Goal: Task Accomplishment & Management: Complete application form

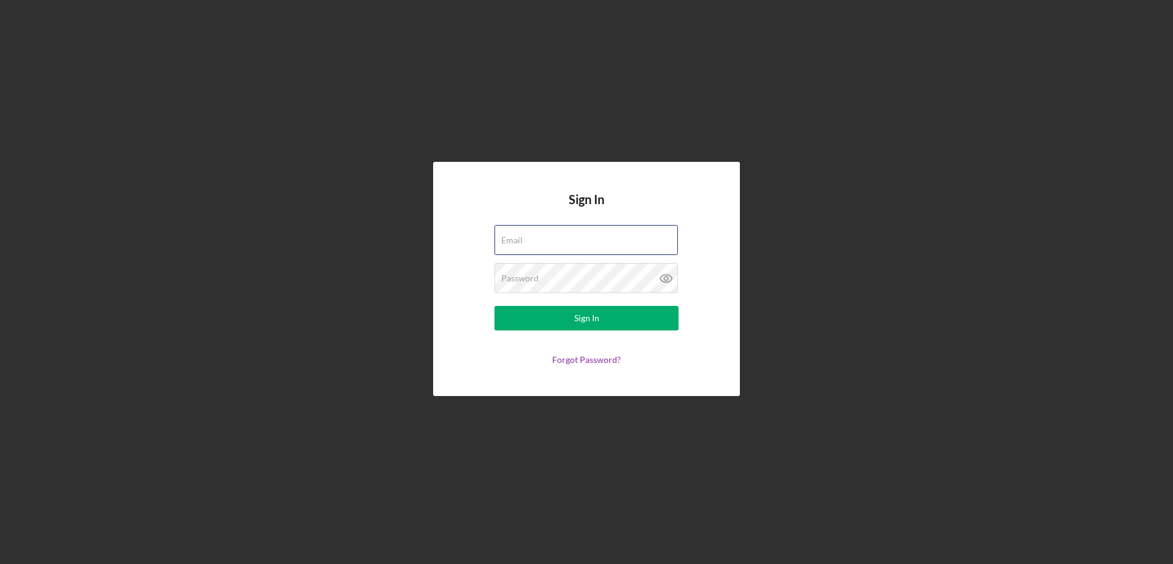
type input "[EMAIL_ADDRESS][DOMAIN_NAME]"
click at [541, 334] on form "Email [EMAIL_ADDRESS][DOMAIN_NAME] Password Sign In Forgot Password?" at bounding box center [586, 295] width 245 height 140
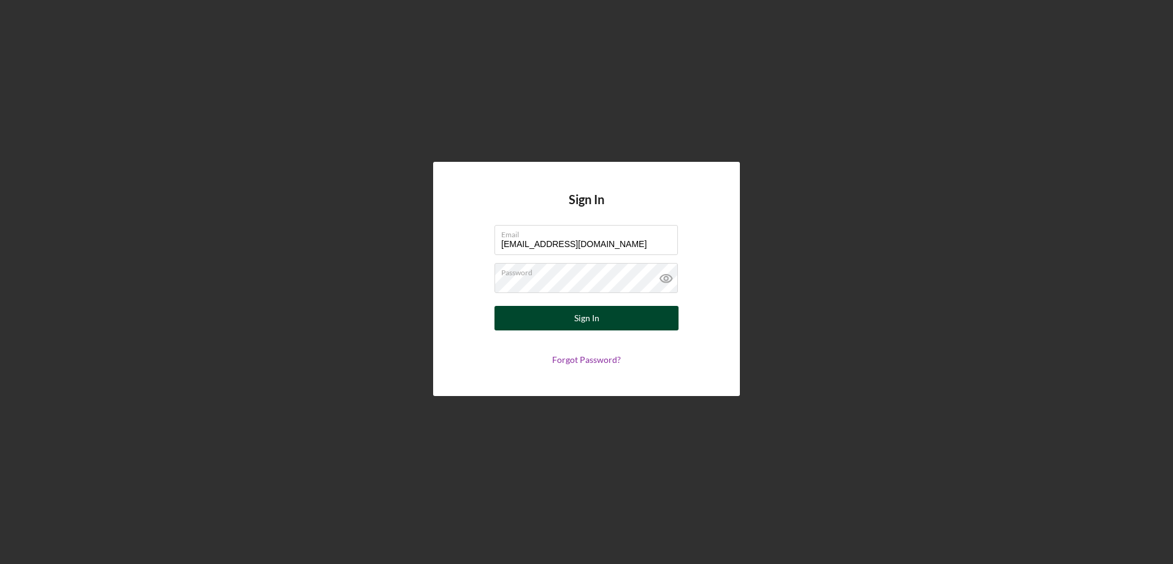
click at [545, 323] on button "Sign In" at bounding box center [586, 318] width 184 height 25
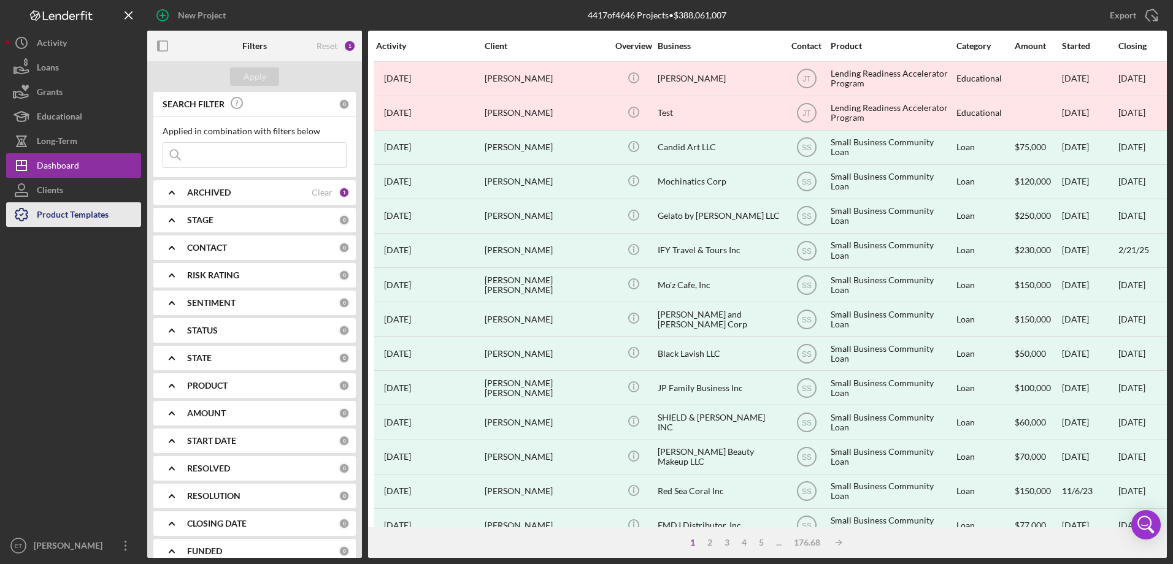
click at [99, 215] on div "Product Templates" at bounding box center [73, 216] width 72 height 28
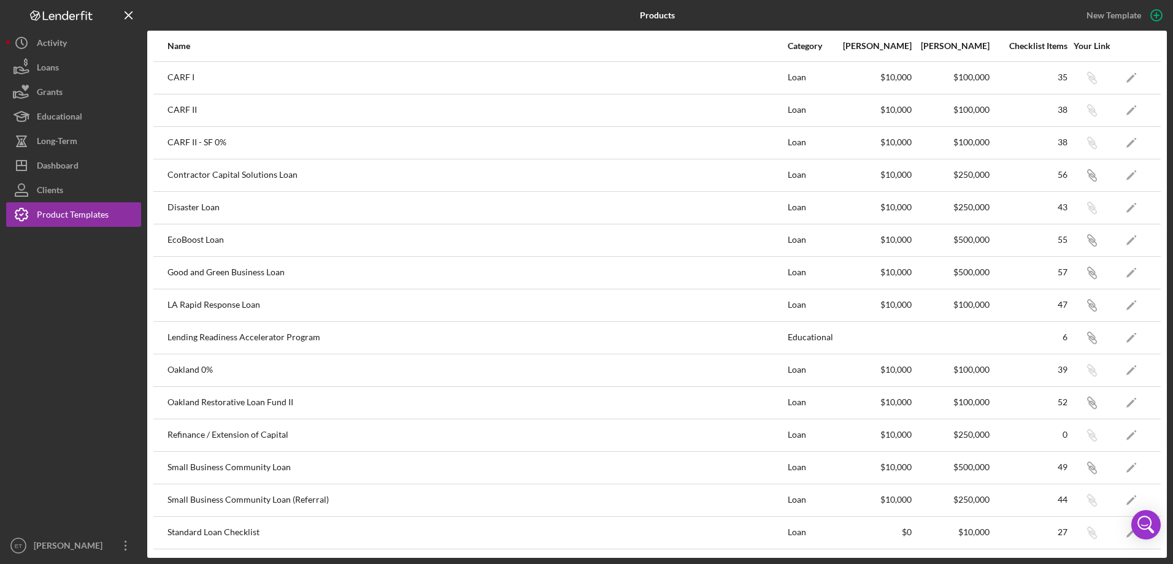
scroll to position [30, 0]
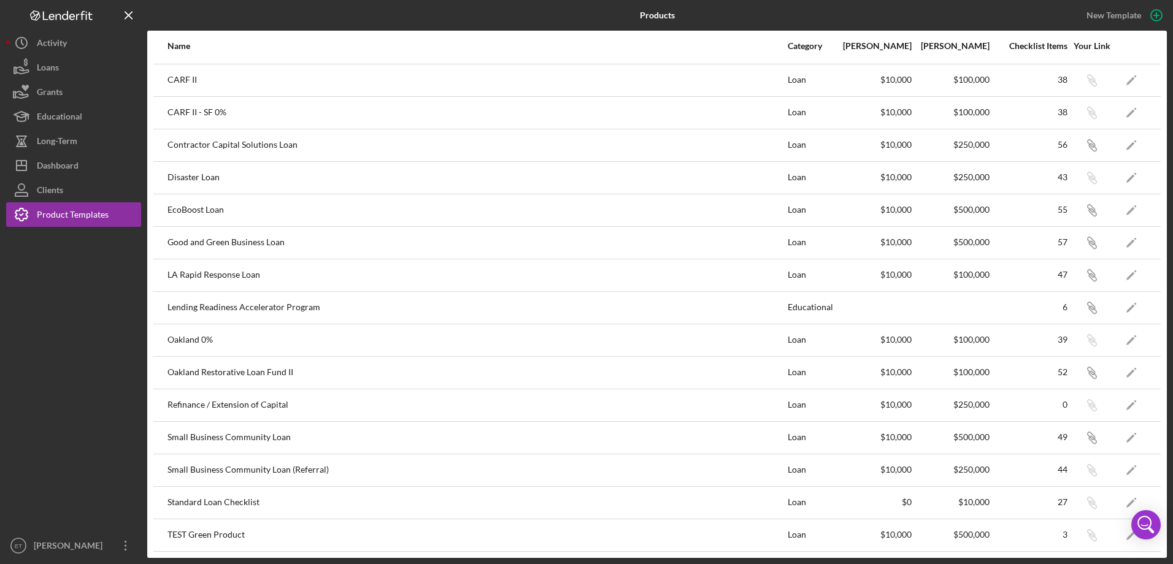
click at [404, 241] on div "Good and Green Business Loan" at bounding box center [476, 243] width 619 height 31
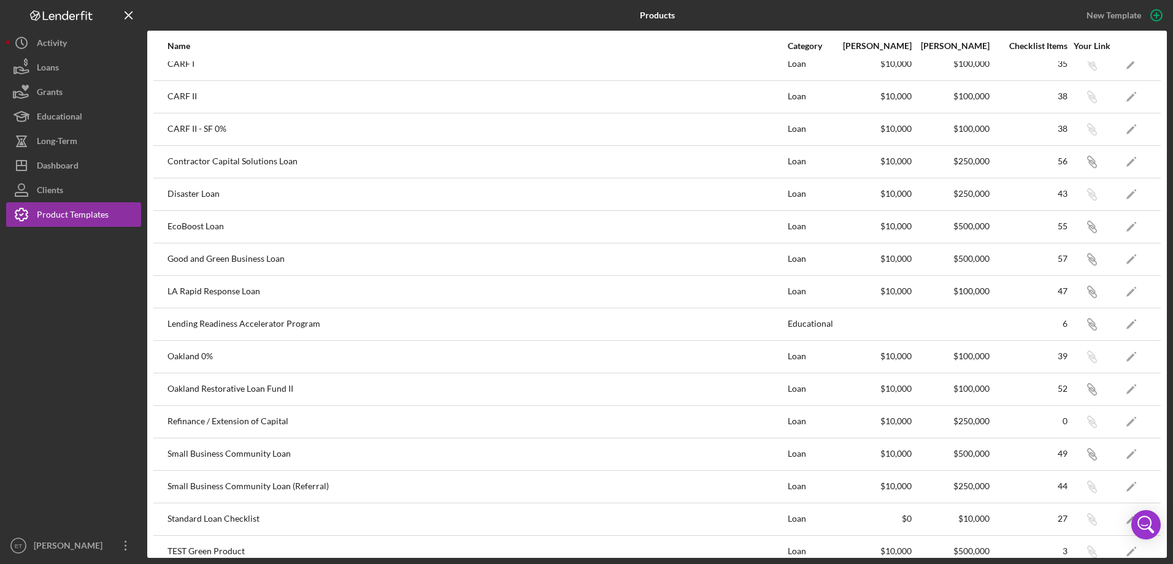
scroll to position [0, 0]
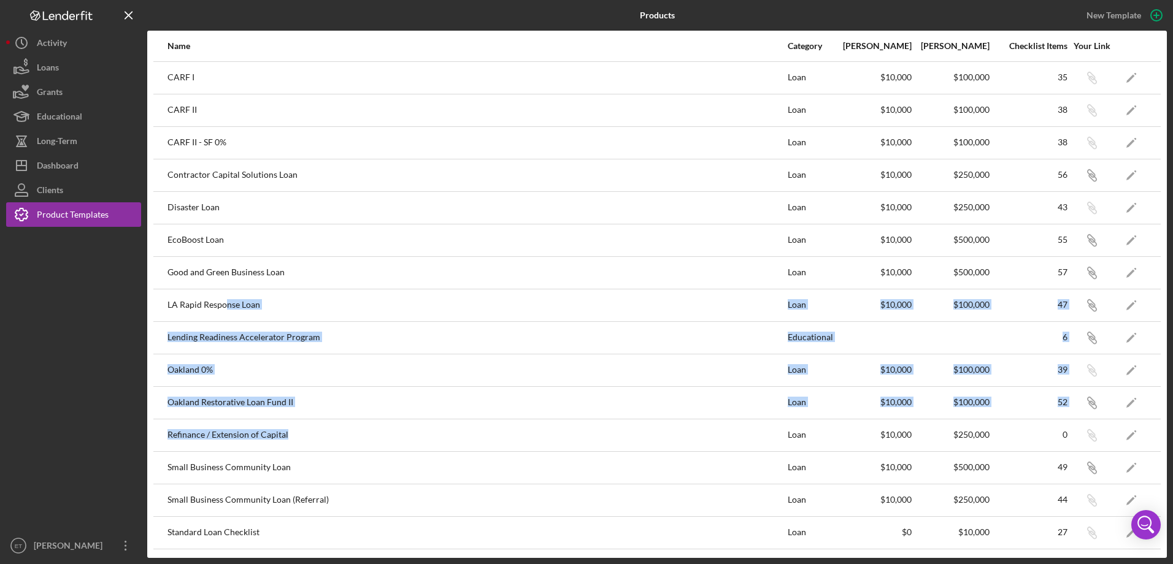
drag, startPoint x: 232, startPoint y: 299, endPoint x: 634, endPoint y: 440, distance: 426.3
click at [634, 440] on tbody "CARF I Loan $10,000 $100,000 35 Icon/Link Icon/Edit CARF II Loan $10,000 $100,0…" at bounding box center [656, 321] width 1007 height 520
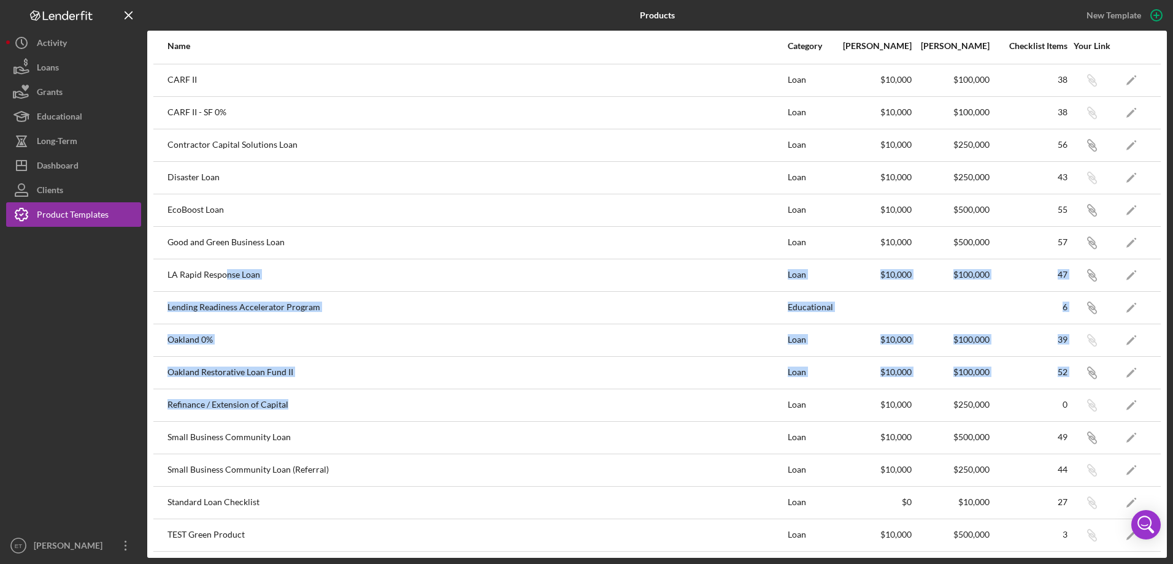
click at [258, 270] on div "LA Rapid Response Loan" at bounding box center [476, 275] width 619 height 31
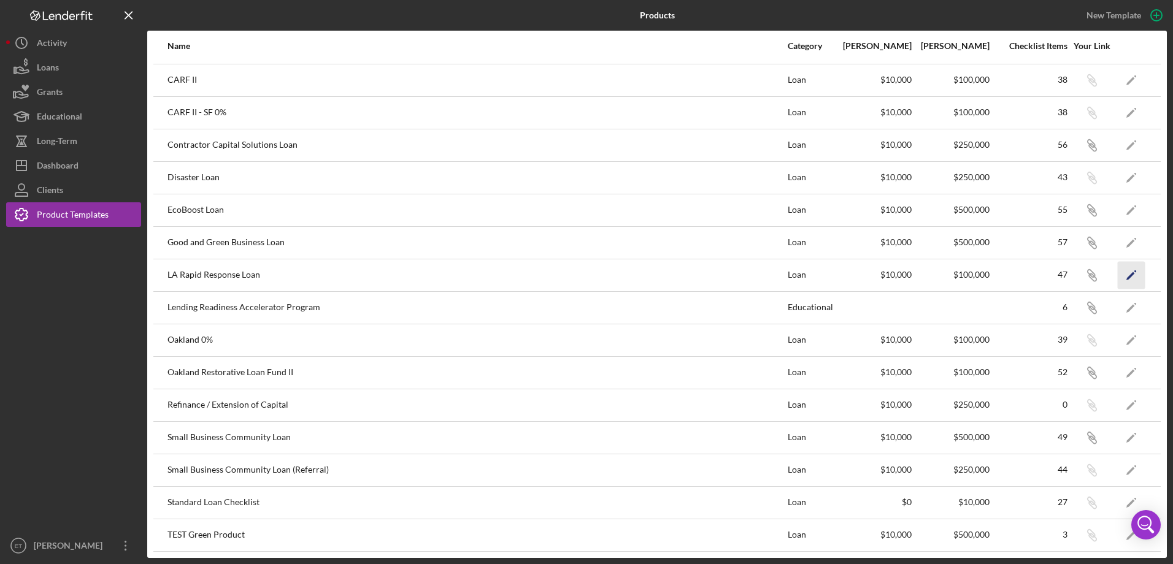
click at [1117, 271] on icon "Icon/Edit" at bounding box center [1131, 275] width 28 height 28
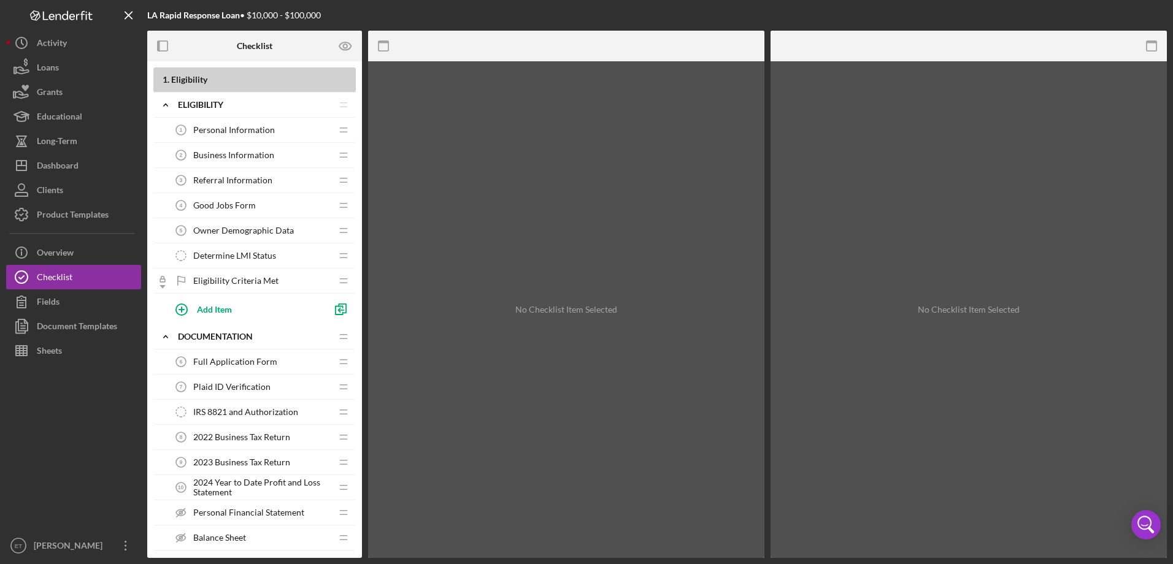
click at [224, 365] on span "Full Application Form" at bounding box center [235, 362] width 84 height 10
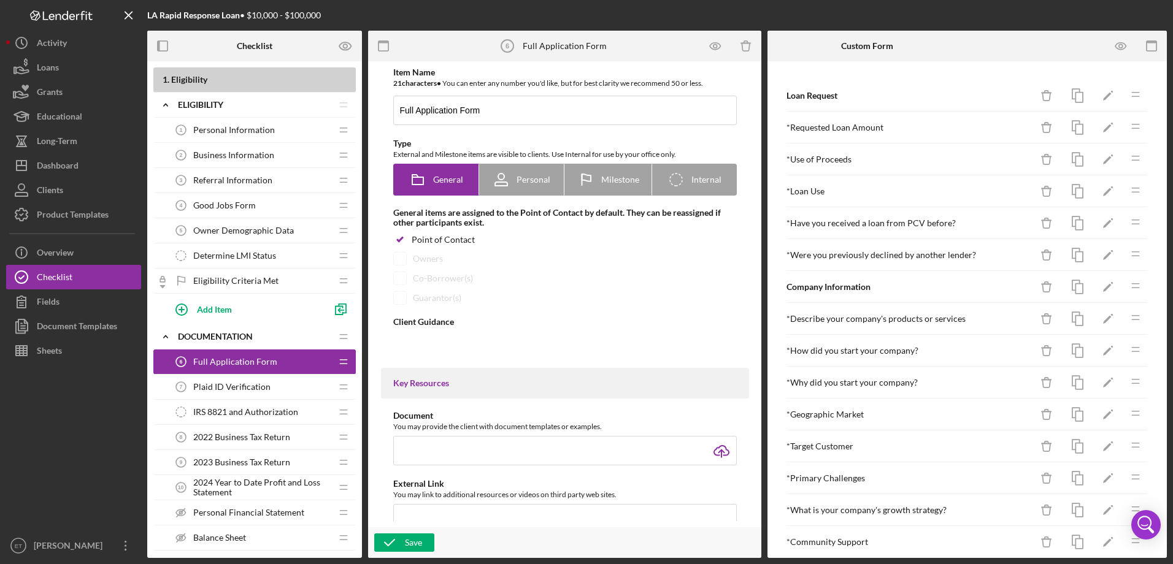
type textarea "<div>Please complete the following form, which will provide more detailed infor…"
click at [234, 177] on span "Referral Information" at bounding box center [232, 180] width 79 height 10
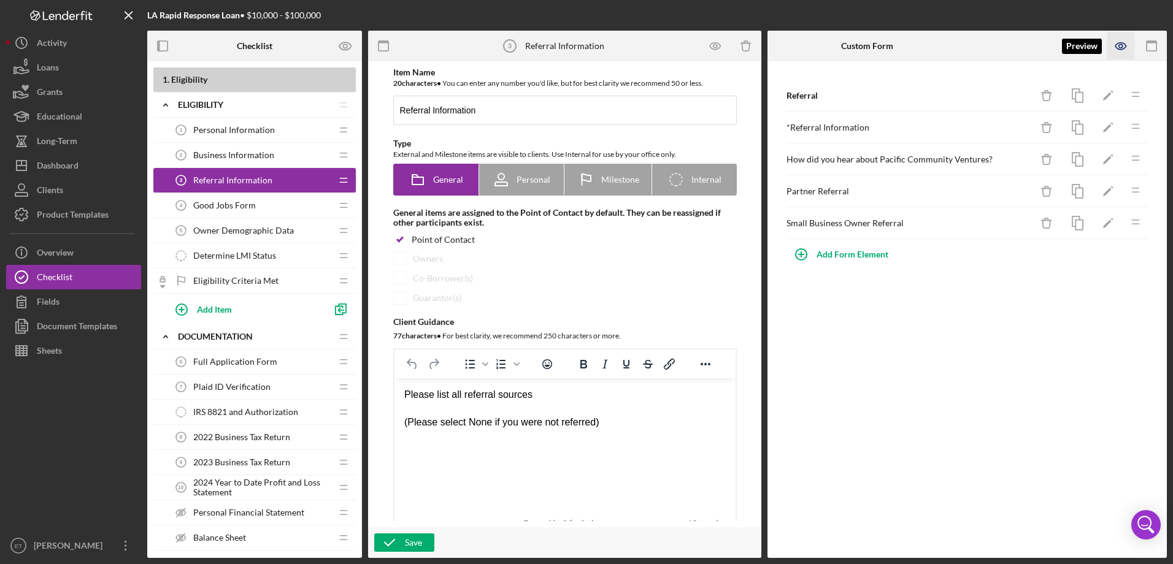
click at [1123, 51] on icon "button" at bounding box center [1121, 47] width 28 height 28
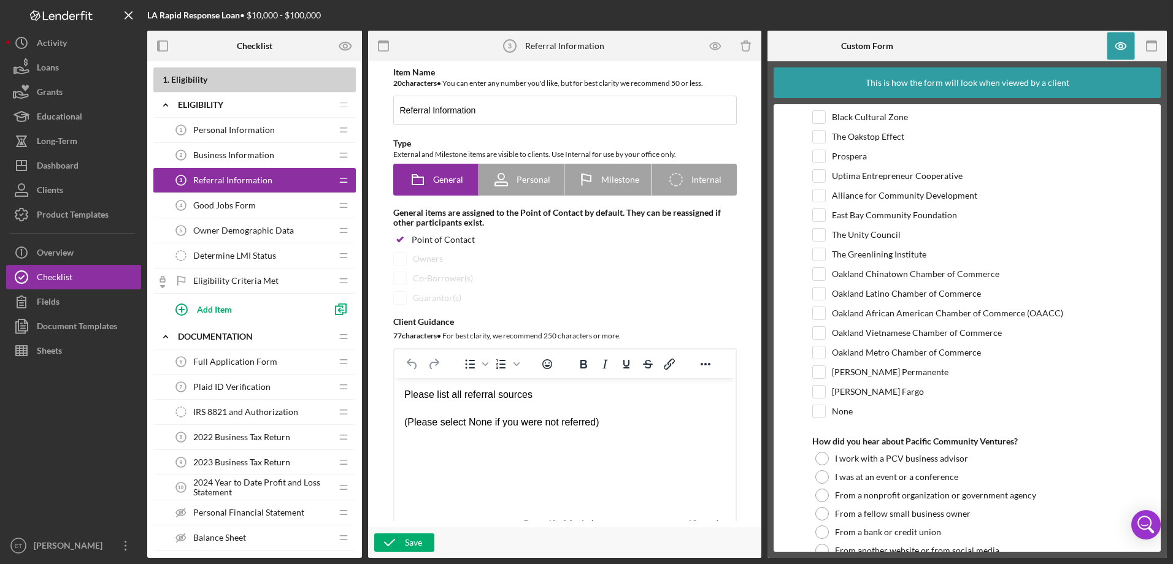
scroll to position [245, 0]
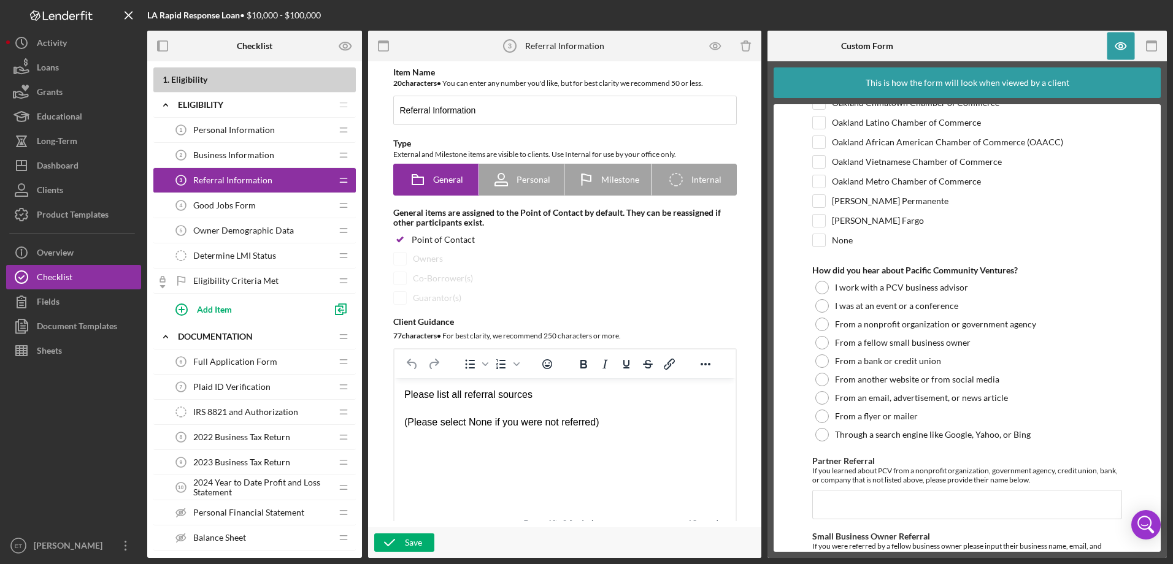
click at [1136, 44] on div at bounding box center [1135, 46] width 61 height 31
click at [1123, 49] on icon "button" at bounding box center [1120, 46] width 10 height 7
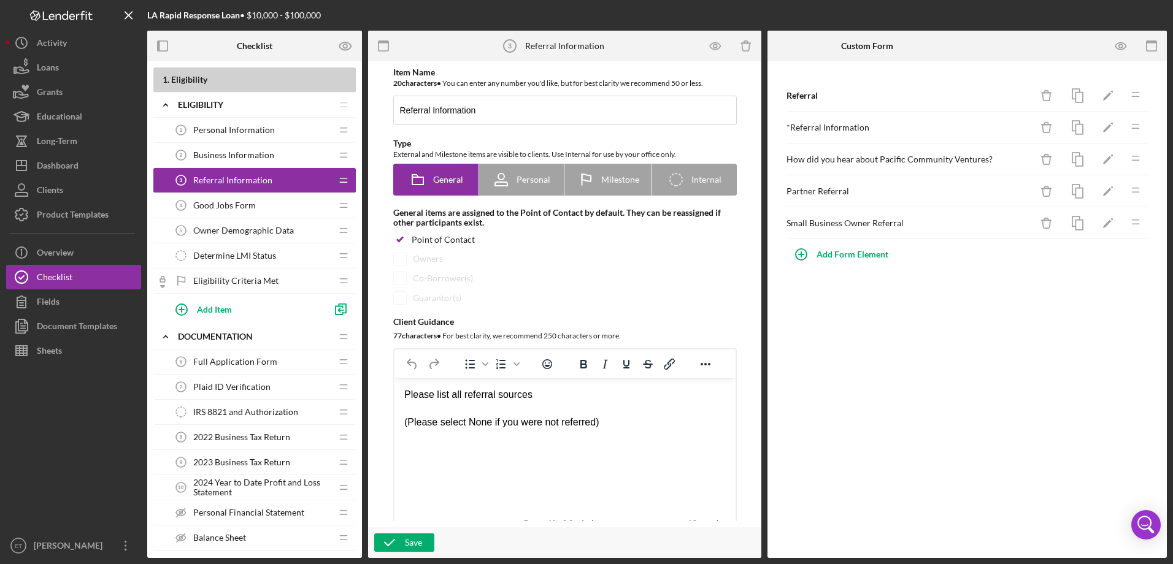
click at [237, 361] on span "Full Application Form" at bounding box center [235, 362] width 84 height 10
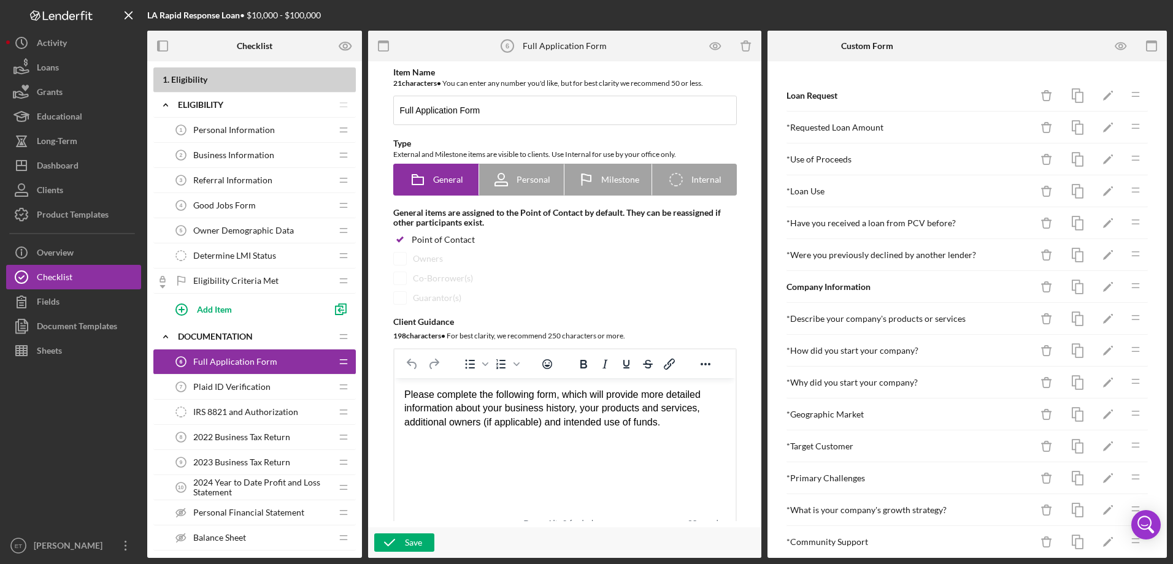
click at [237, 388] on span "Plaid ID Verification" at bounding box center [231, 387] width 77 height 10
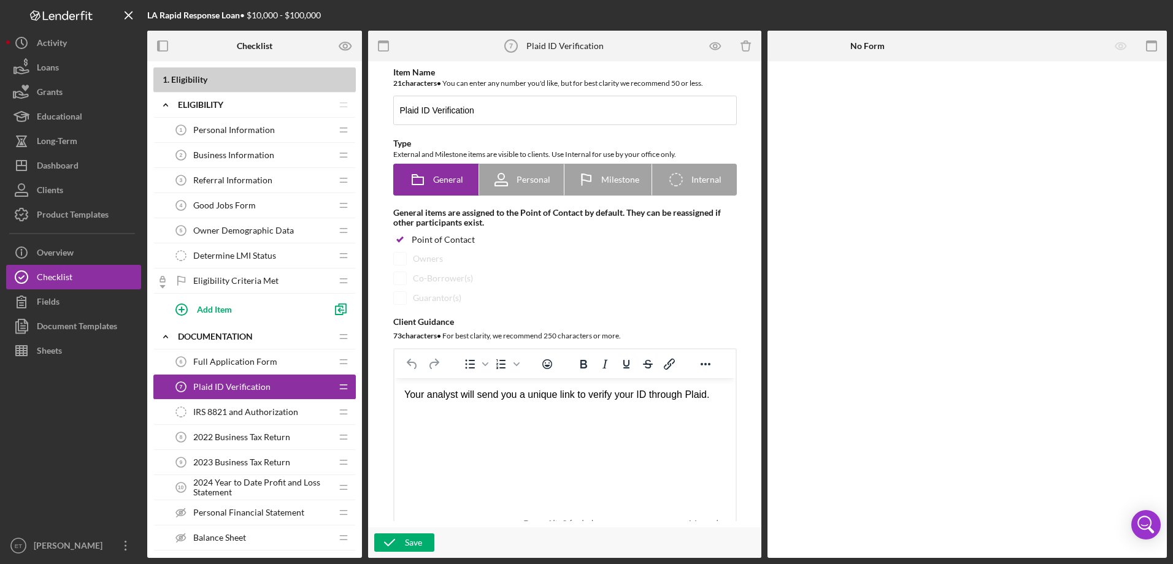
drag, startPoint x: 248, startPoint y: 182, endPoint x: 293, endPoint y: 183, distance: 45.4
click at [248, 182] on span "Referral Information" at bounding box center [232, 180] width 79 height 10
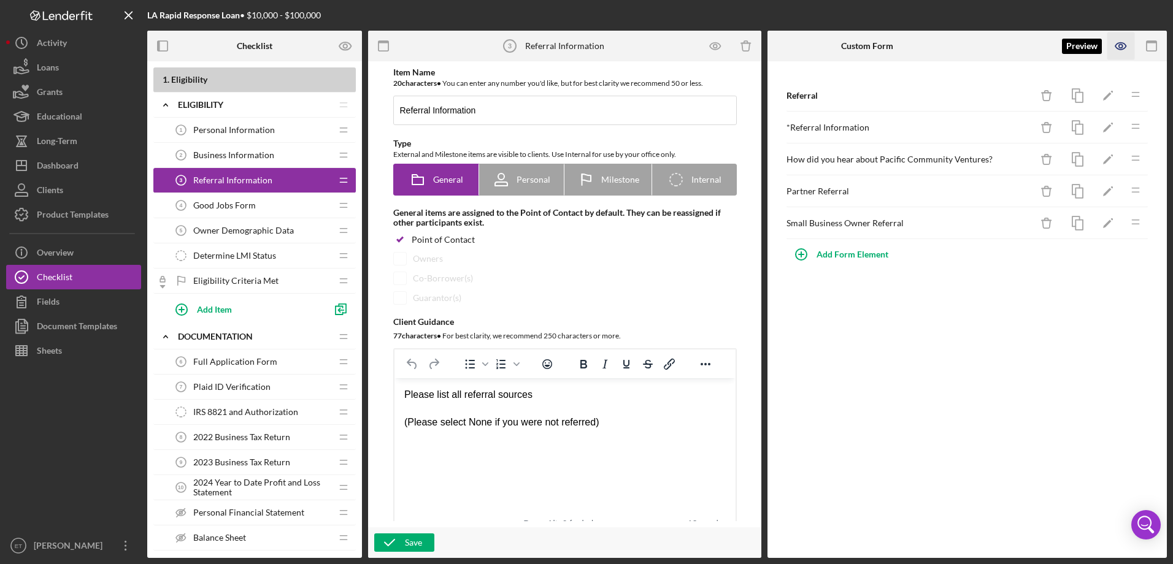
click at [1111, 49] on icon "button" at bounding box center [1121, 47] width 28 height 28
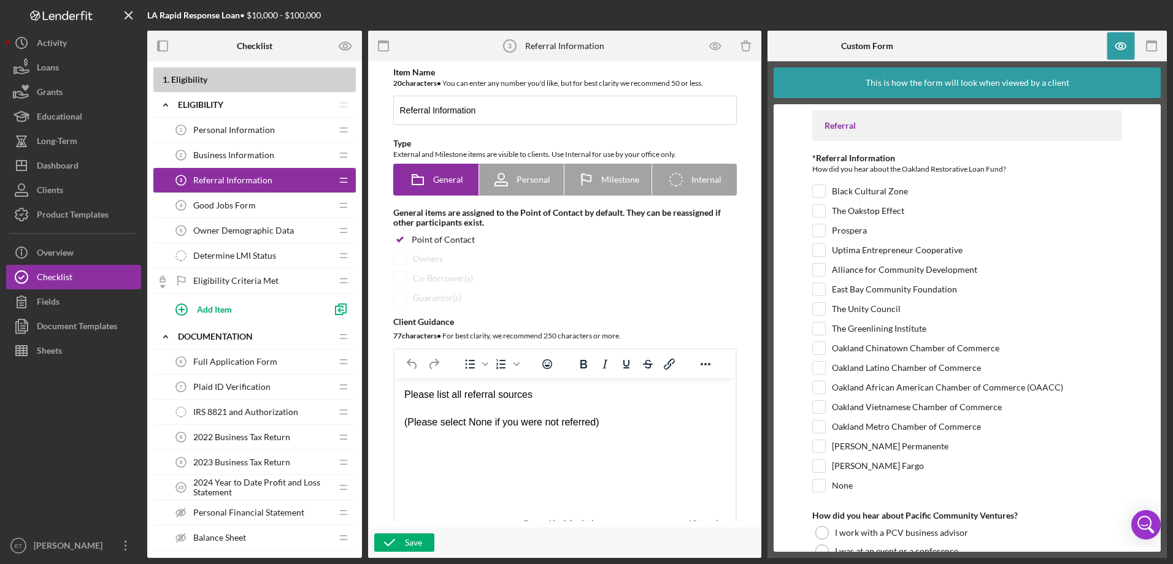
click at [855, 164] on div "How did you hear about the Oakland Restorative Loan Fund?" at bounding box center [967, 170] width 310 height 15
copy div "How did you hear about the Oakland Restorative Loan Fund?"
click at [247, 371] on div "Full Application Form 6 Full Application Form" at bounding box center [250, 362] width 163 height 25
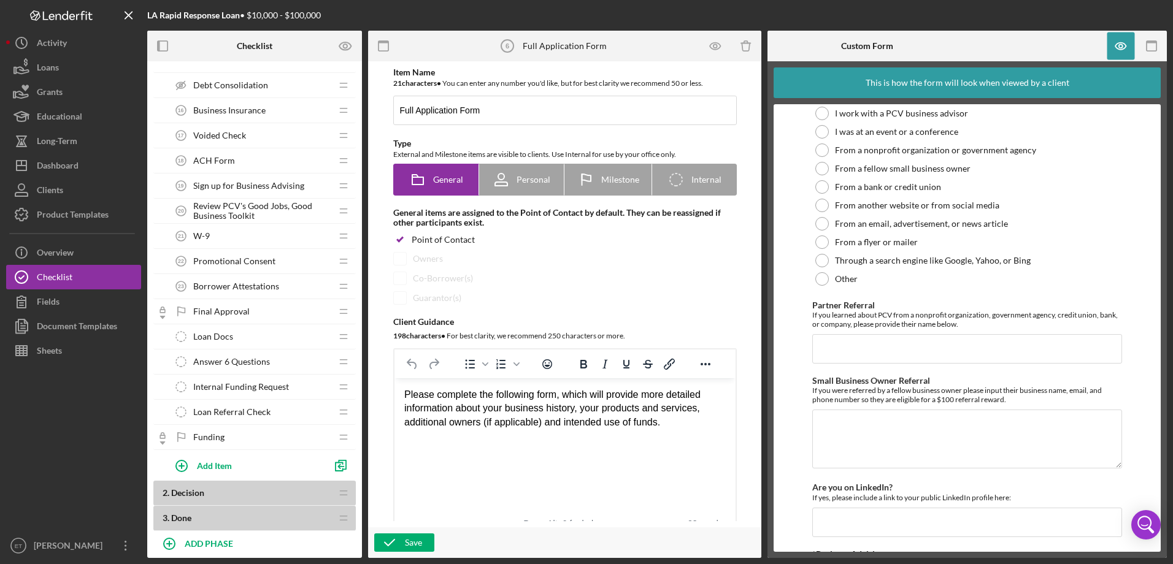
scroll to position [1051, 0]
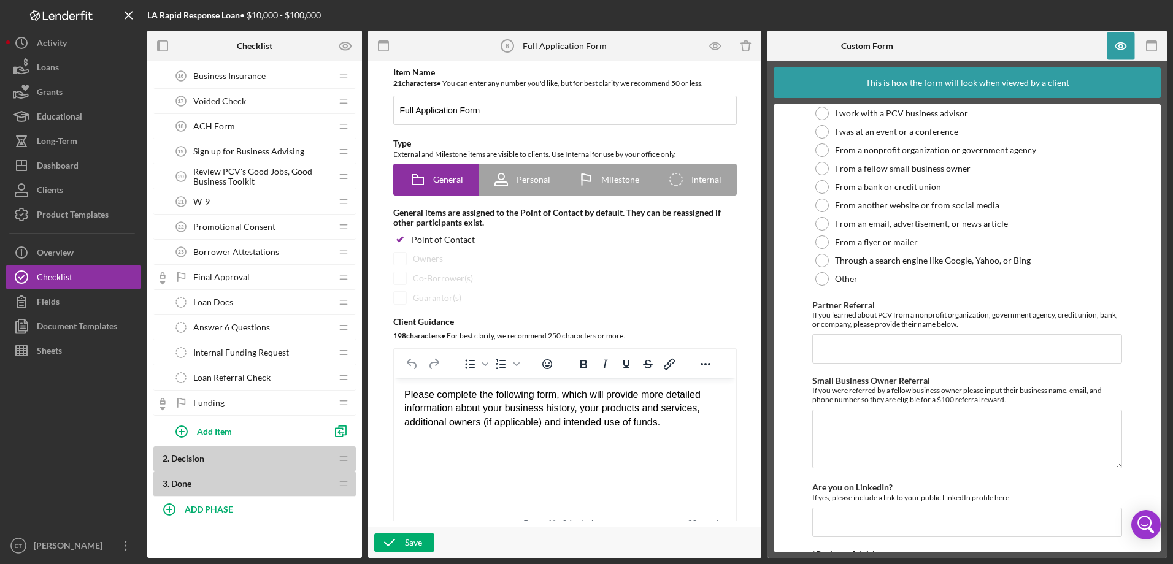
click at [226, 458] on b "2 . Decision" at bounding box center [247, 459] width 169 height 10
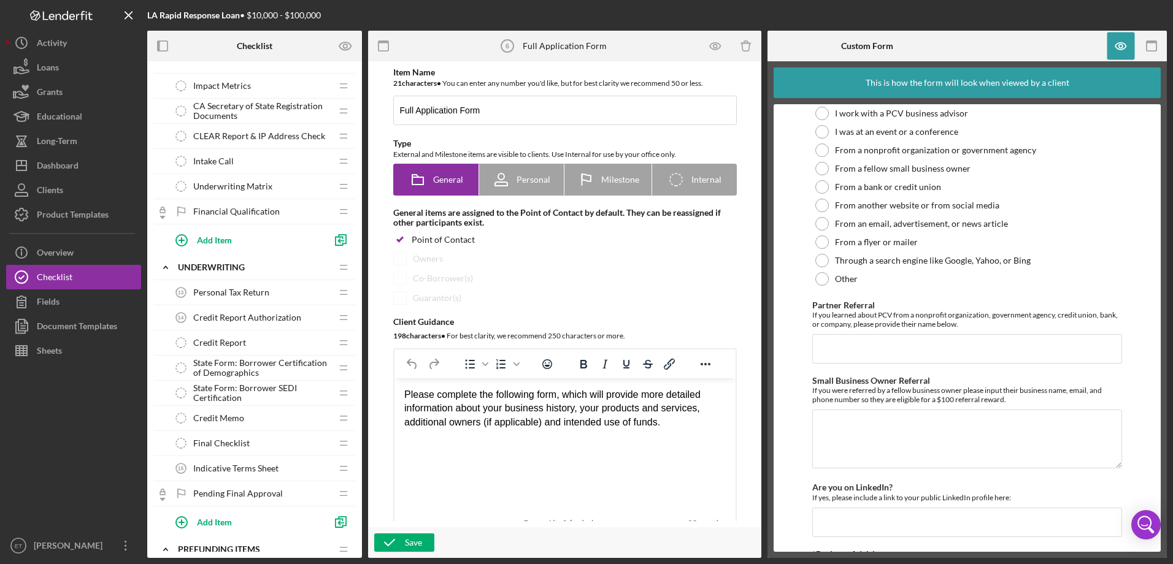
scroll to position [622, 0]
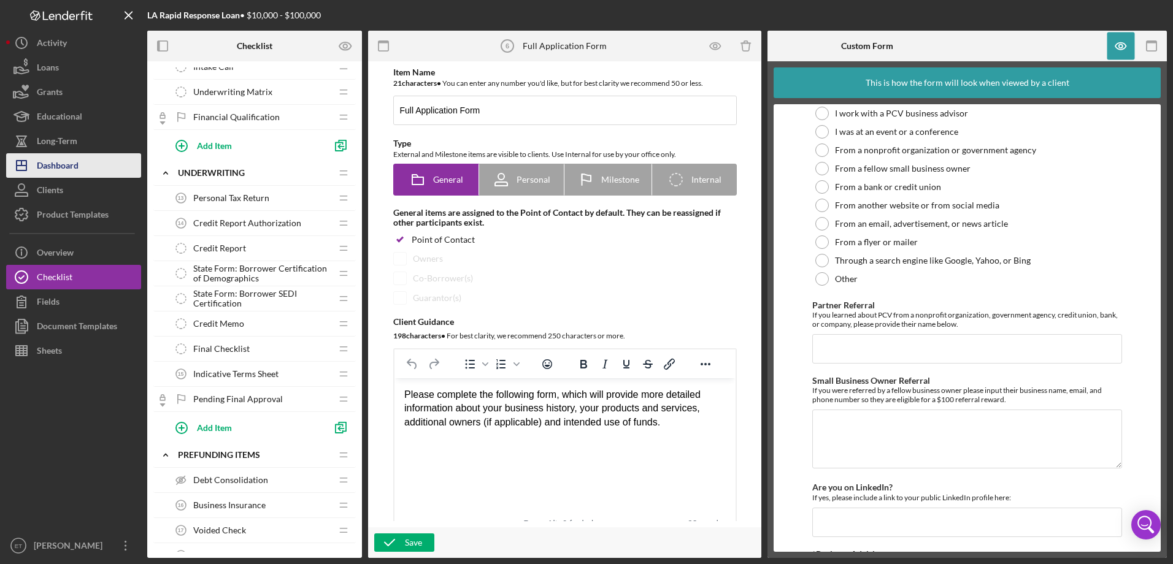
drag, startPoint x: 76, startPoint y: 167, endPoint x: 94, endPoint y: 180, distance: 22.3
click at [76, 167] on div "Dashboard" at bounding box center [58, 167] width 42 height 28
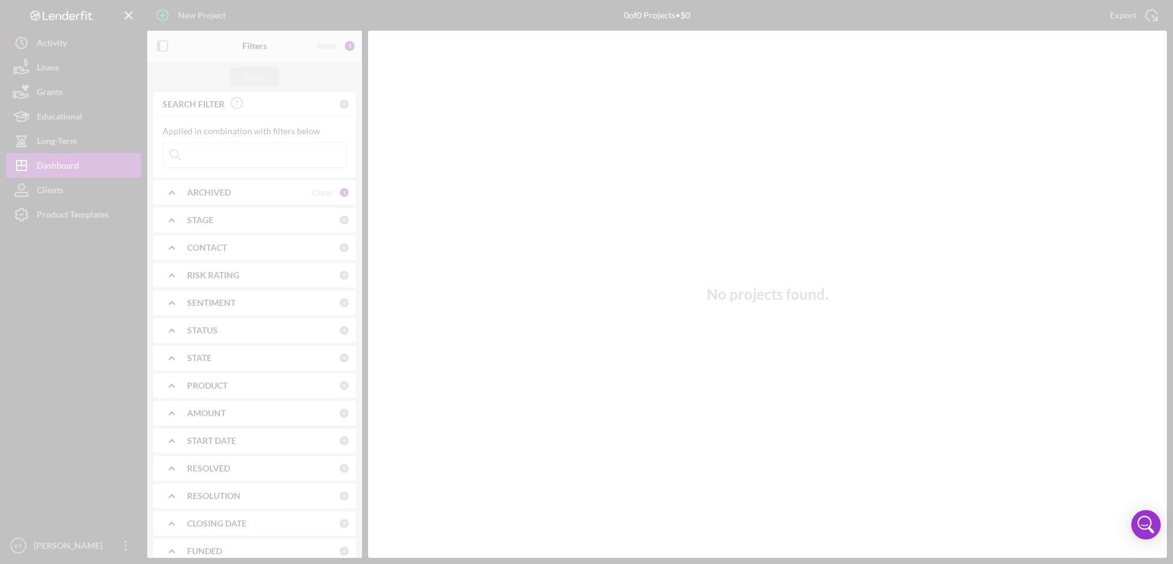
click at [62, 221] on div at bounding box center [586, 282] width 1173 height 564
click at [90, 216] on div at bounding box center [586, 282] width 1173 height 564
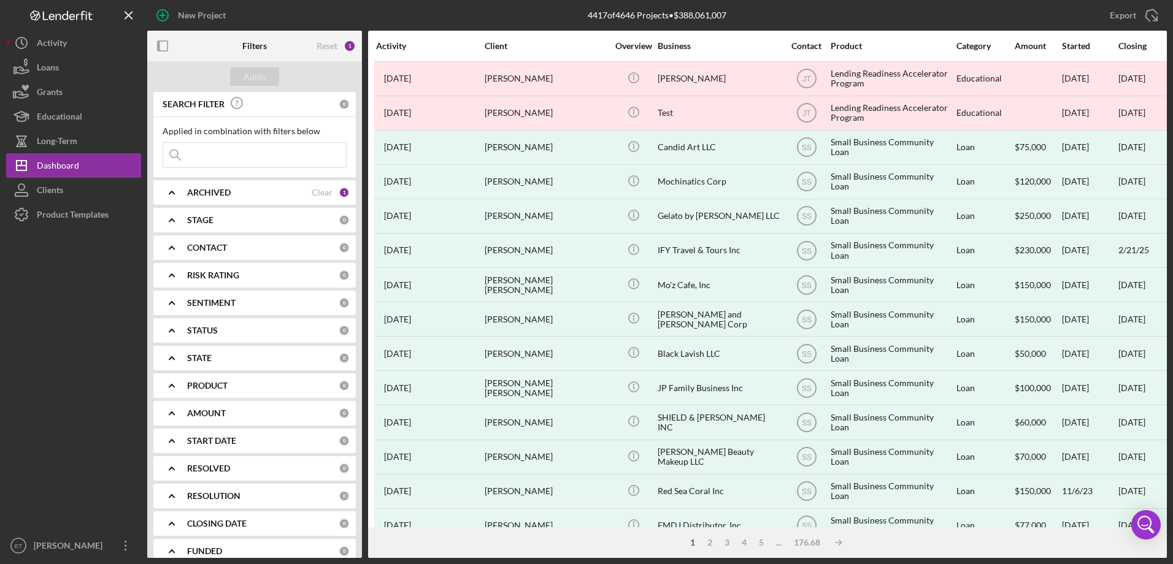
click at [90, 216] on div "Product Templates" at bounding box center [73, 216] width 72 height 28
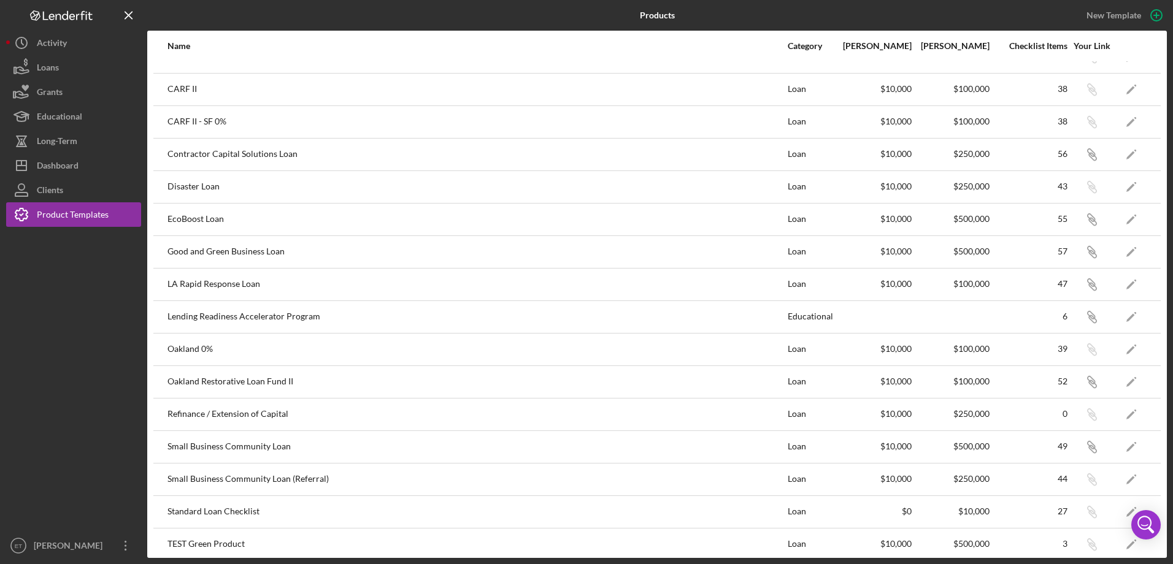
scroll to position [30, 0]
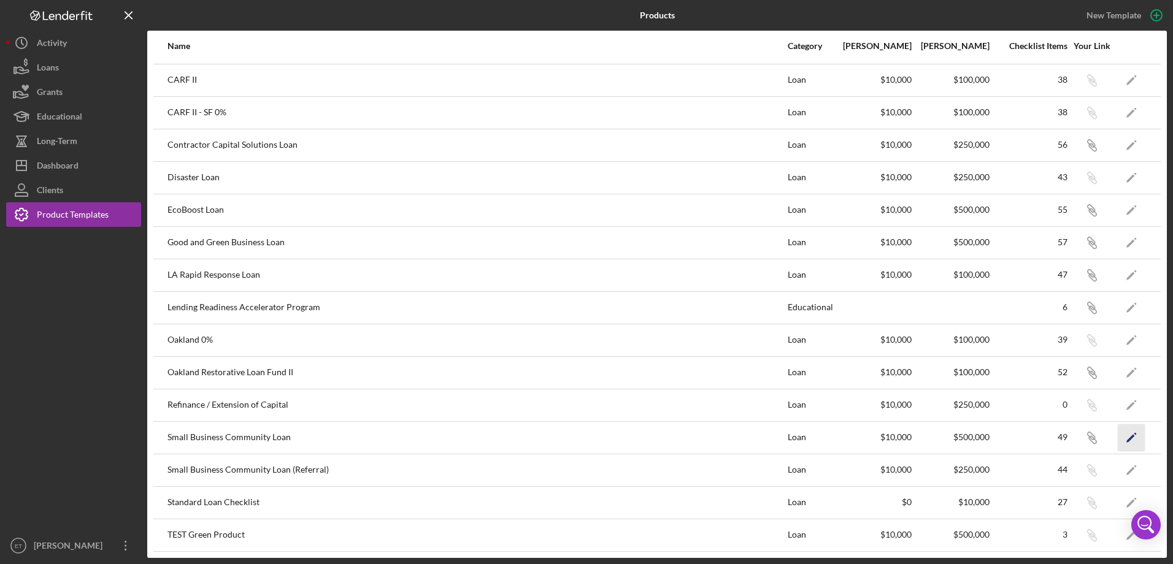
click at [1127, 442] on icon "Icon/Edit" at bounding box center [1131, 438] width 28 height 28
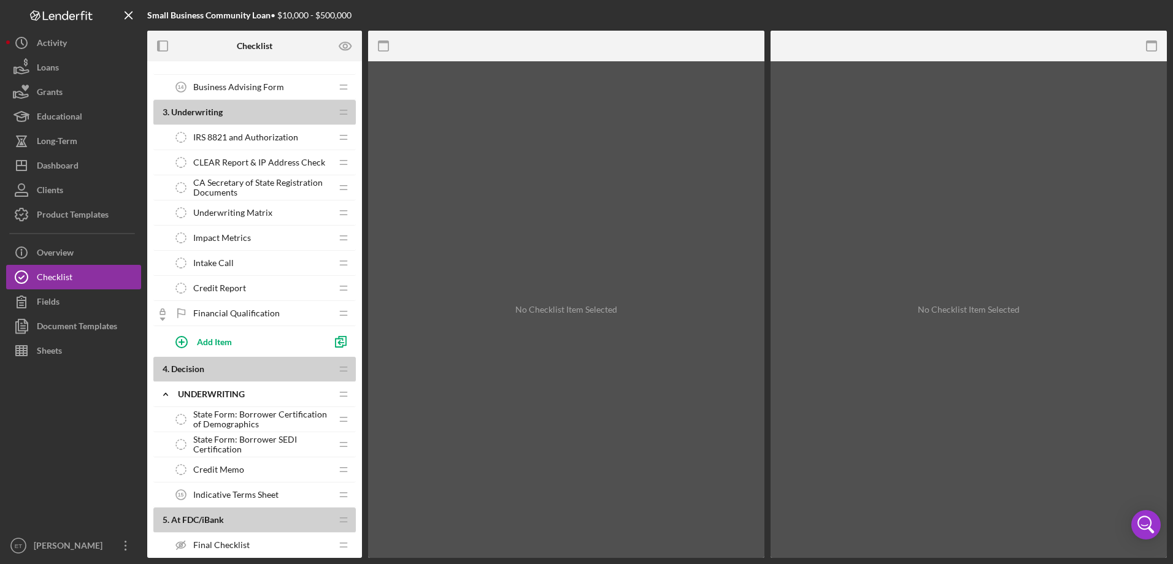
scroll to position [552, 0]
click at [64, 216] on div "Product Templates" at bounding box center [73, 216] width 72 height 28
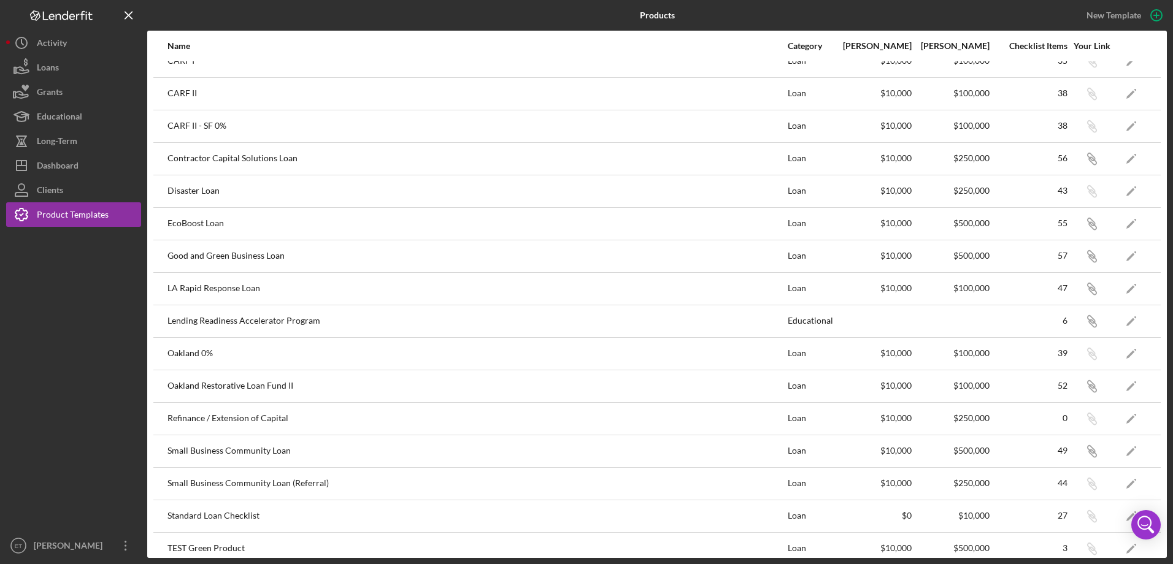
scroll to position [30, 0]
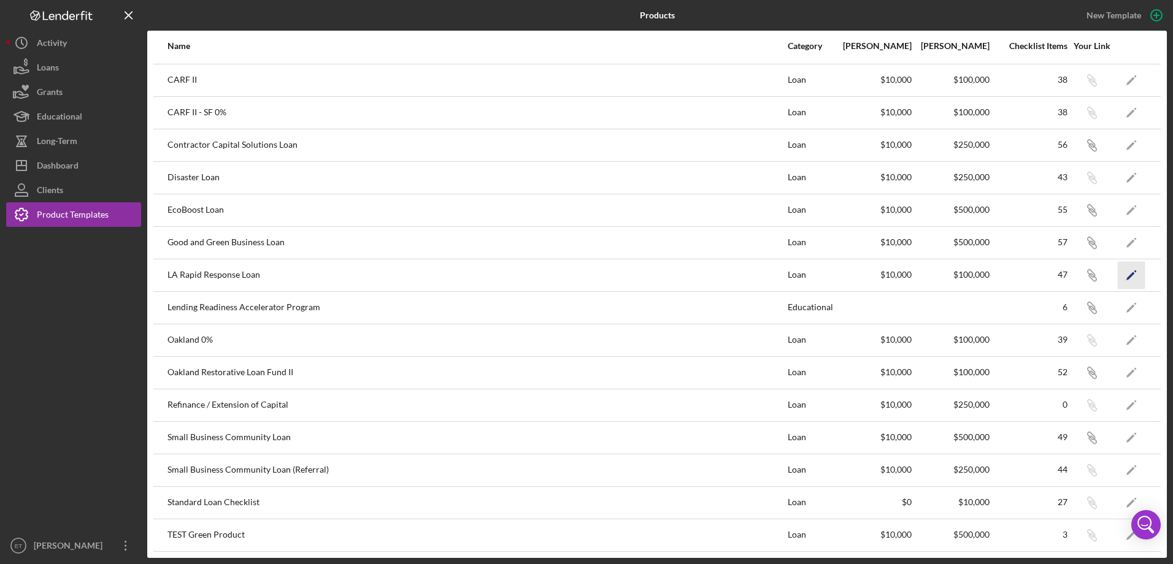
click at [1126, 275] on polygon "button" at bounding box center [1130, 276] width 9 height 9
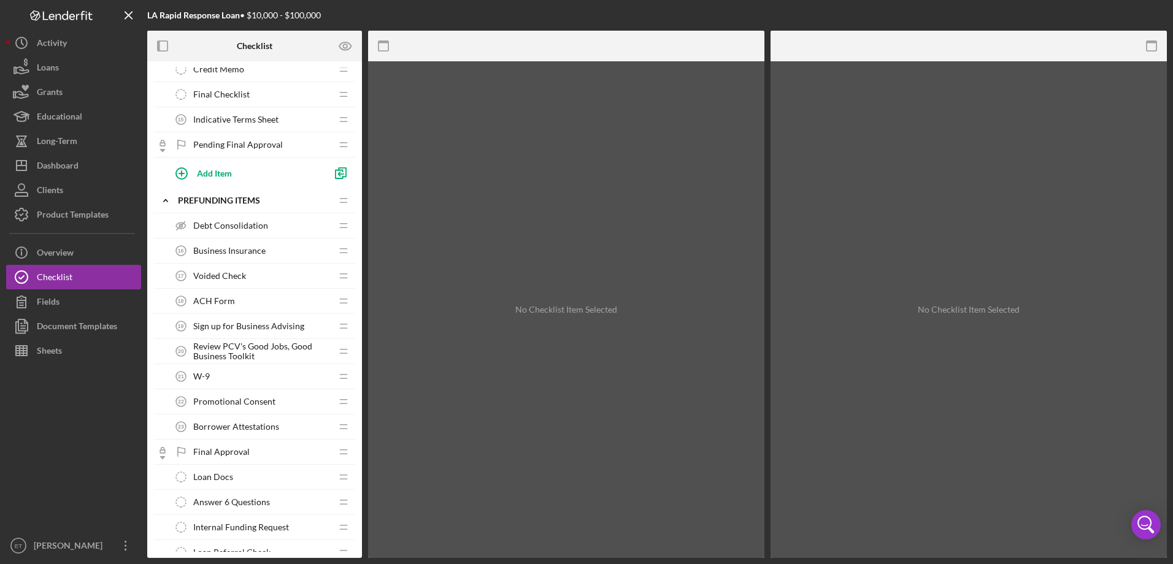
scroll to position [1043, 0]
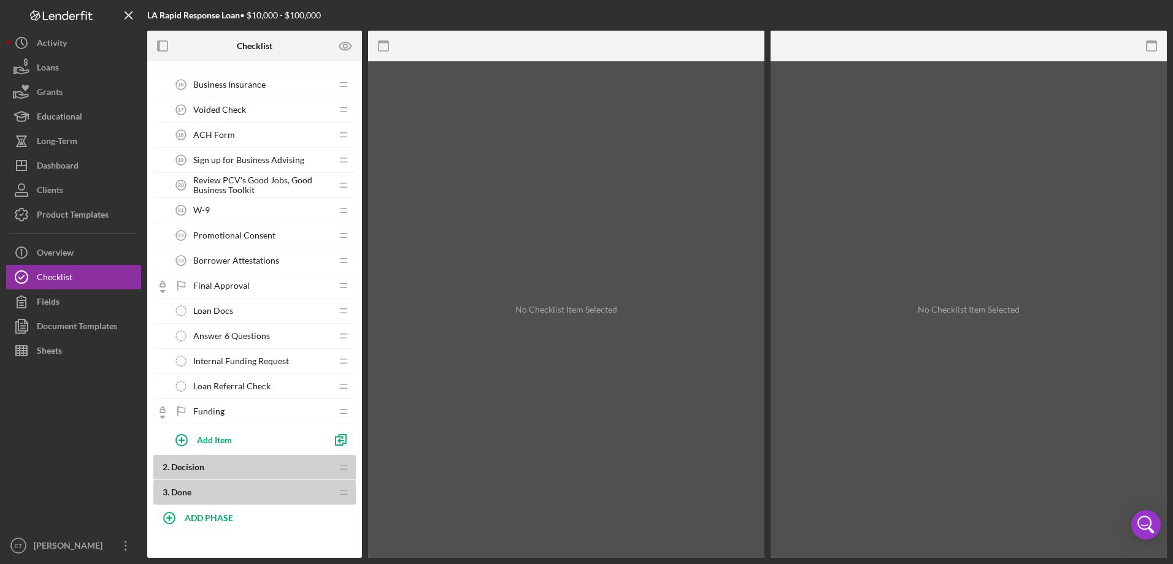
click at [222, 457] on div "2 . Decision Icon/Drag" at bounding box center [254, 467] width 202 height 25
click at [340, 470] on icon "Icon/Drag" at bounding box center [343, 467] width 25 height 25
click at [296, 496] on b "3 . Done" at bounding box center [247, 493] width 169 height 10
click at [88, 328] on div "Document Templates" at bounding box center [77, 328] width 80 height 28
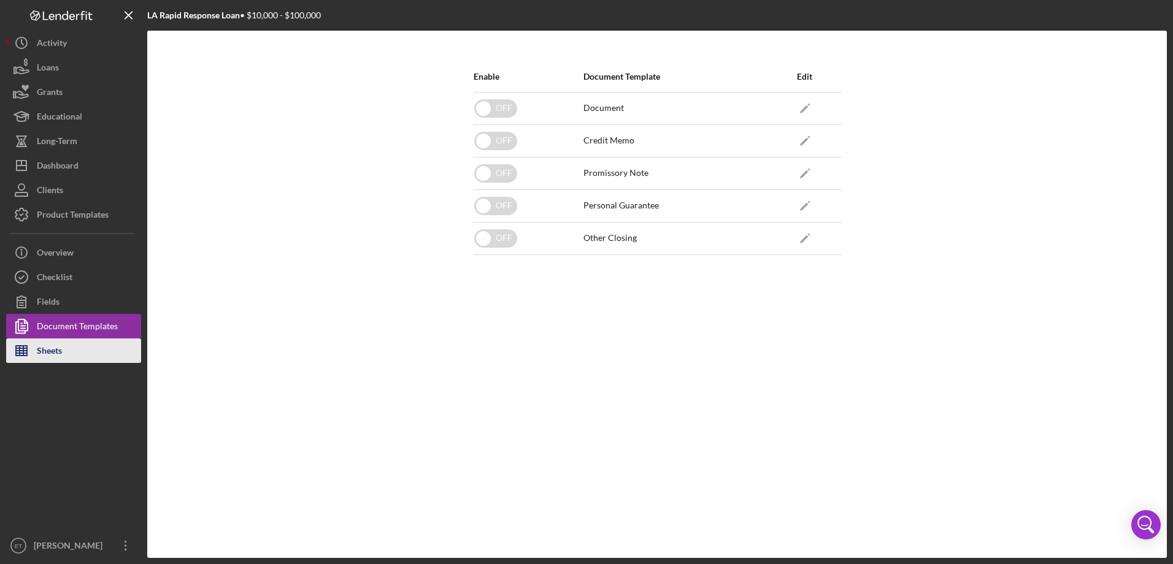
click at [85, 353] on button "Sheets" at bounding box center [73, 351] width 135 height 25
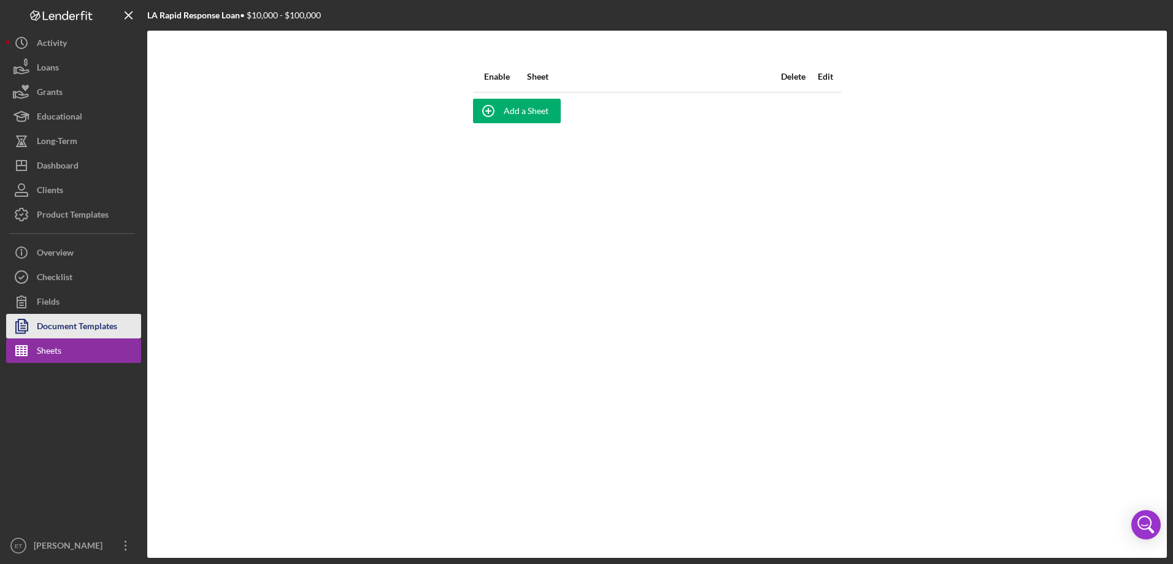
click at [98, 324] on div "Document Templates" at bounding box center [77, 328] width 80 height 28
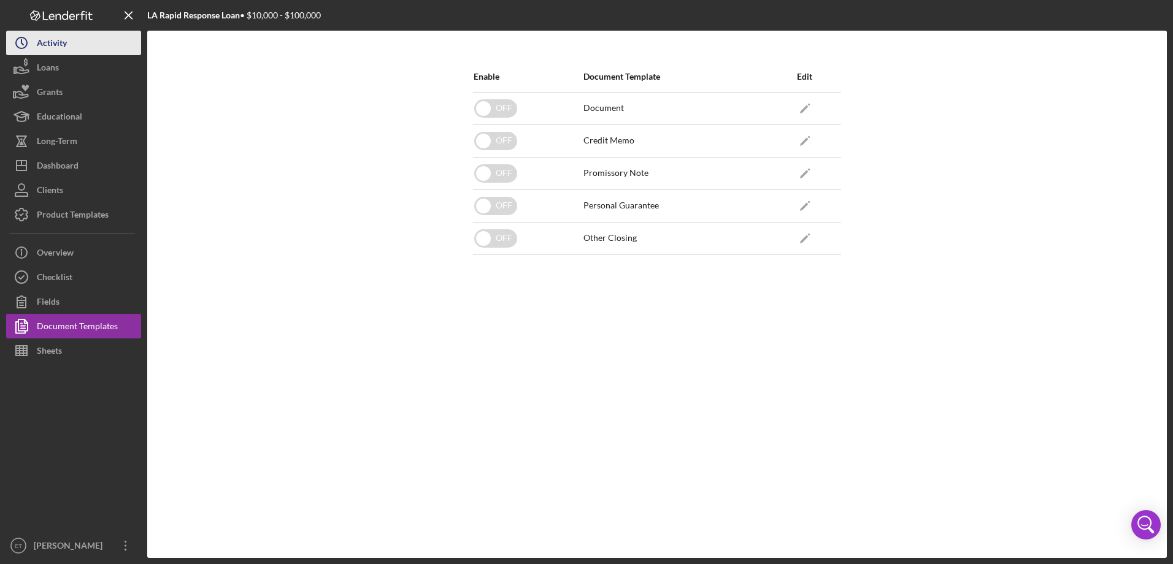
click at [87, 49] on button "Icon/History Activity" at bounding box center [73, 43] width 135 height 25
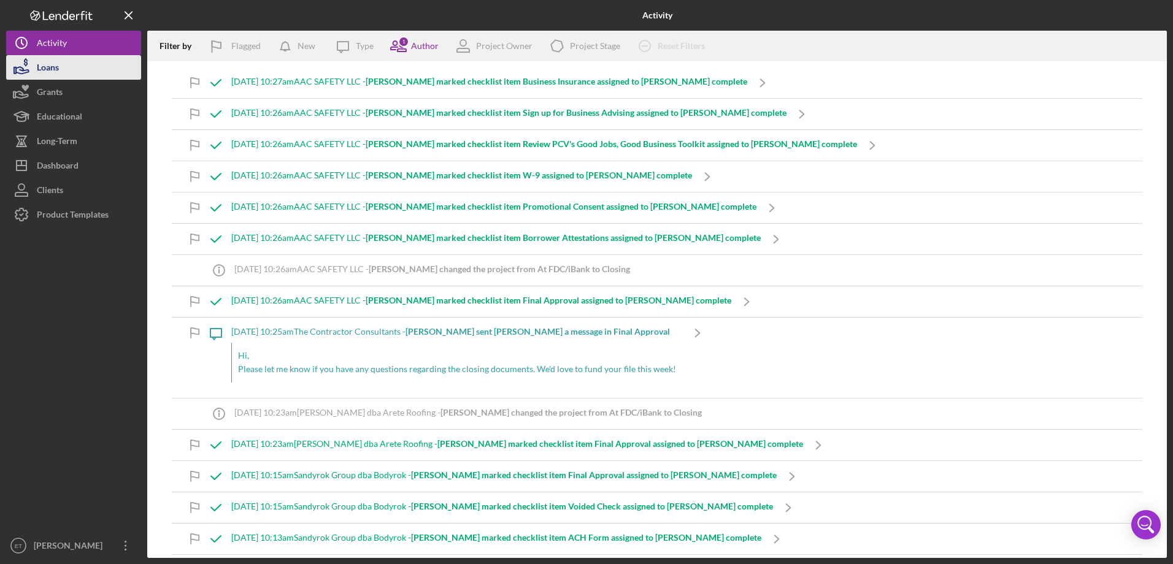
click at [129, 75] on button "Loans" at bounding box center [73, 67] width 135 height 25
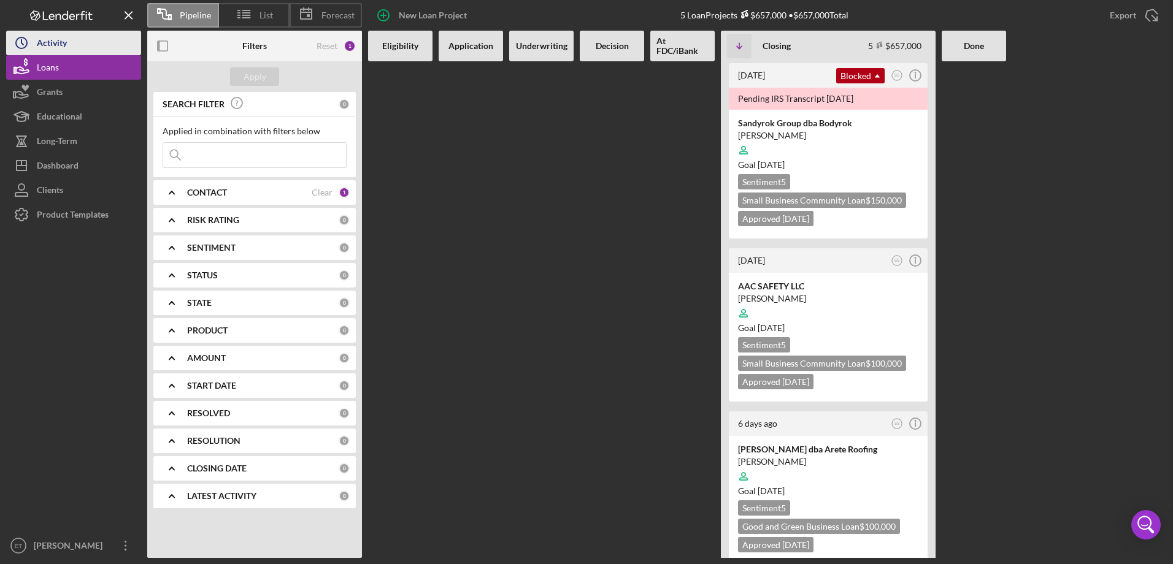
click at [72, 37] on button "Icon/History Activity" at bounding box center [73, 43] width 135 height 25
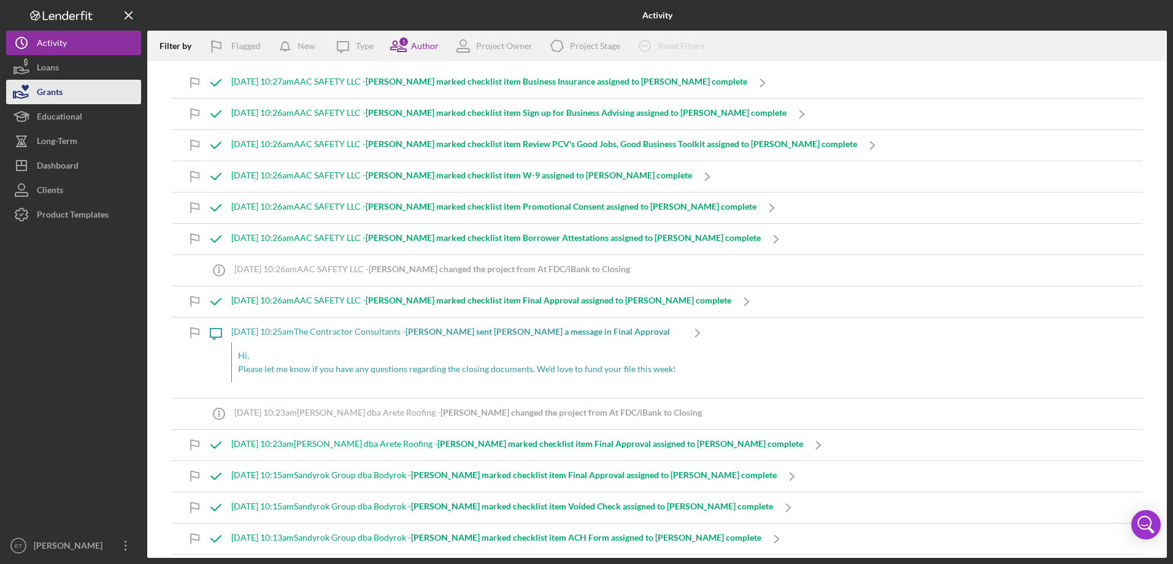
click at [70, 80] on button "Grants" at bounding box center [73, 92] width 135 height 25
